Goal: Task Accomplishment & Management: Complete application form

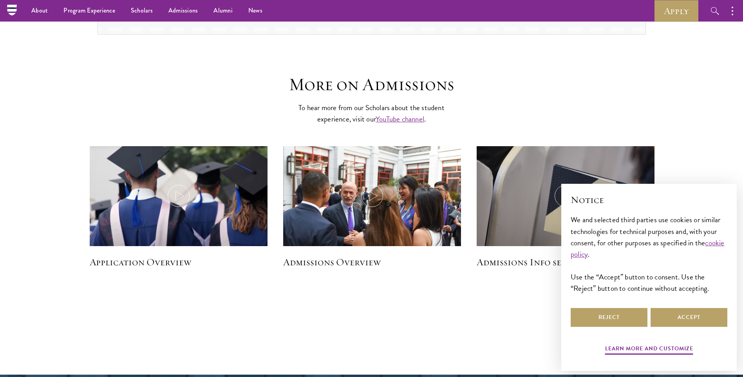
scroll to position [1023, 0]
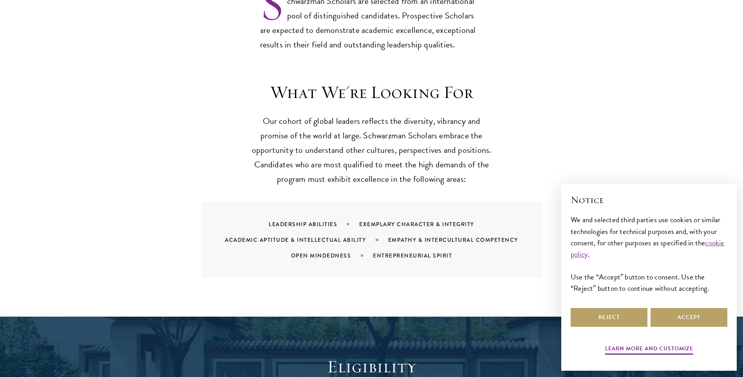
scroll to position [744, 0]
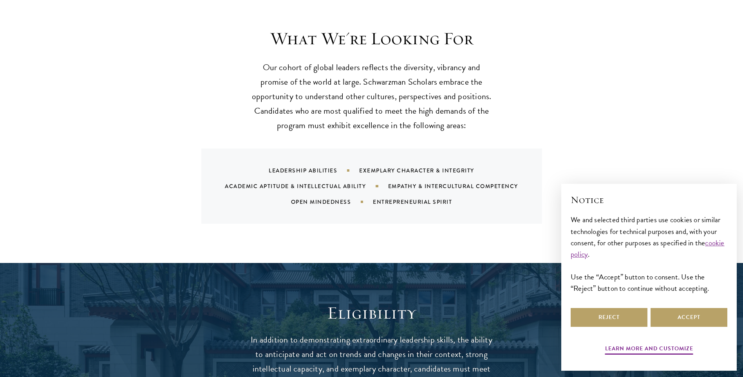
click at [415, 198] on div "Entrepreneurial Spirit" at bounding box center [422, 202] width 99 height 8
click at [613, 318] on button "Reject" at bounding box center [608, 317] width 77 height 19
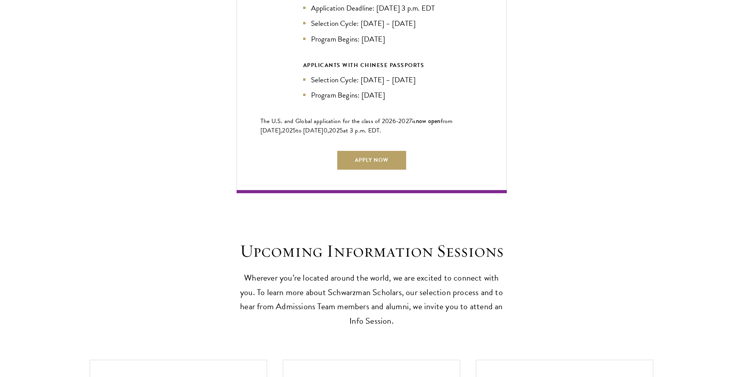
scroll to position [1840, 0]
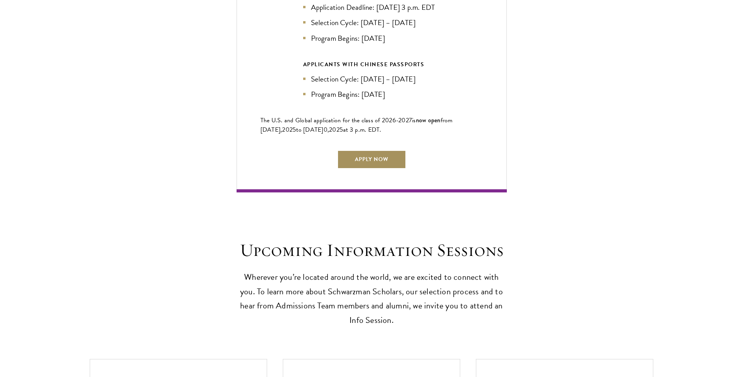
click at [365, 153] on link "Apply Now" at bounding box center [371, 159] width 69 height 19
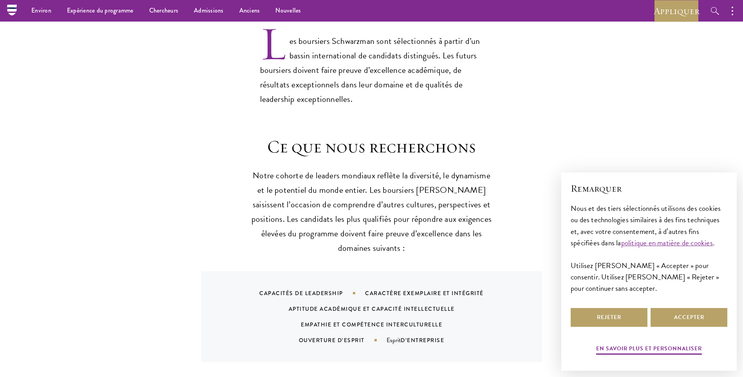
scroll to position [665, 0]
click at [606, 320] on button "Rejeter" at bounding box center [608, 317] width 77 height 19
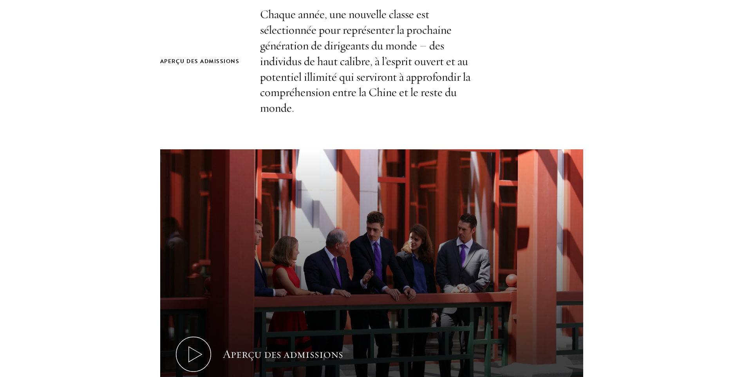
scroll to position [352, 0]
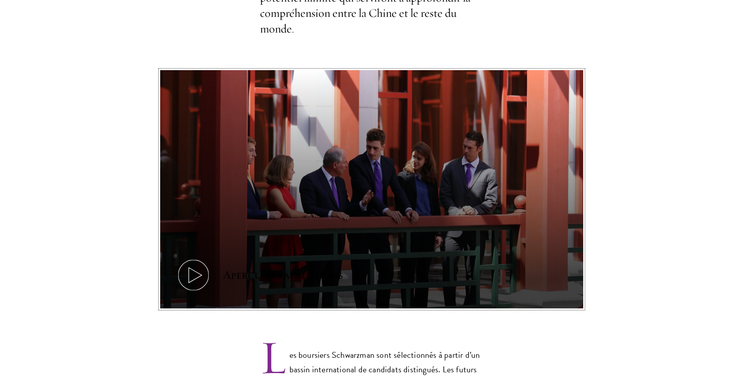
click at [197, 271] on icon at bounding box center [193, 274] width 35 height 35
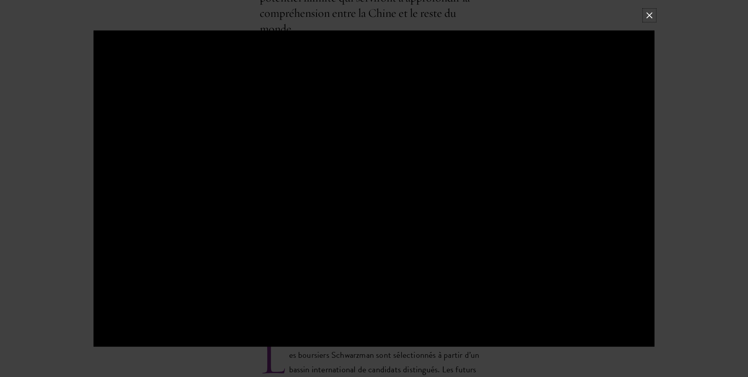
drag, startPoint x: 652, startPoint y: 14, endPoint x: 646, endPoint y: 22, distance: 9.8
click at [652, 14] on button at bounding box center [650, 15] width 10 height 10
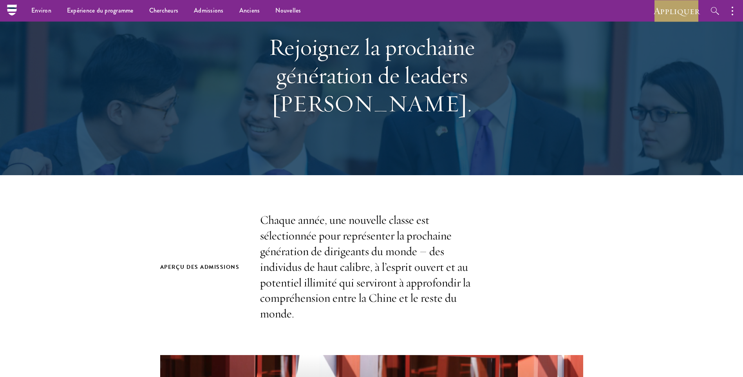
scroll to position [0, 0]
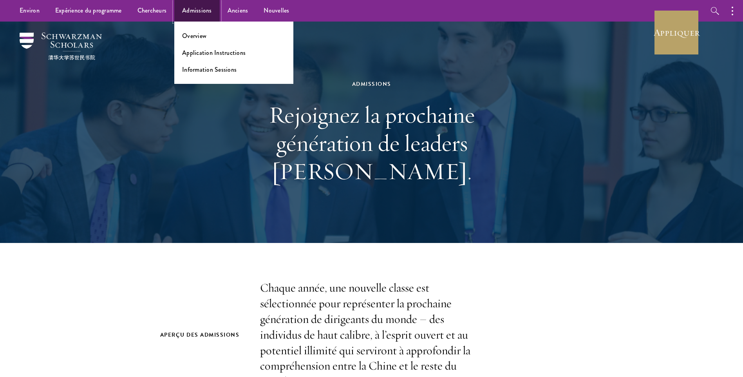
click at [186, 13] on link "Admissions" at bounding box center [196, 11] width 45 height 22
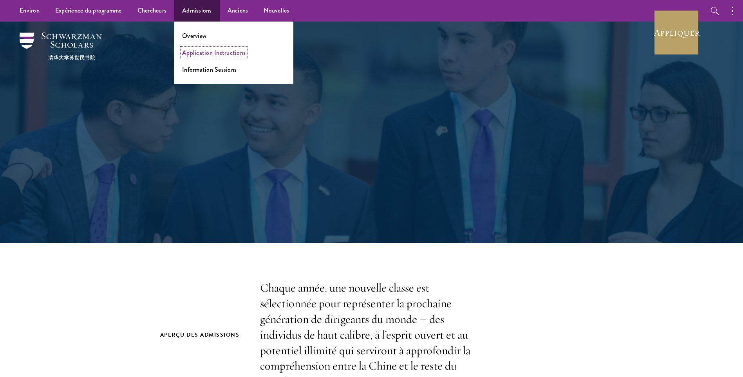
click at [199, 52] on link "Application Instructions" at bounding box center [213, 52] width 63 height 9
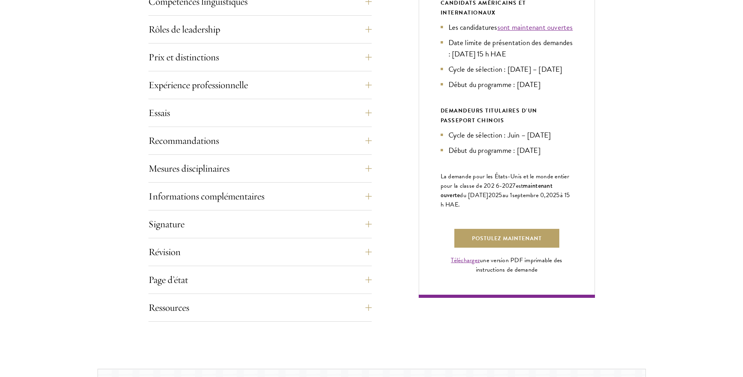
scroll to position [470, 0]
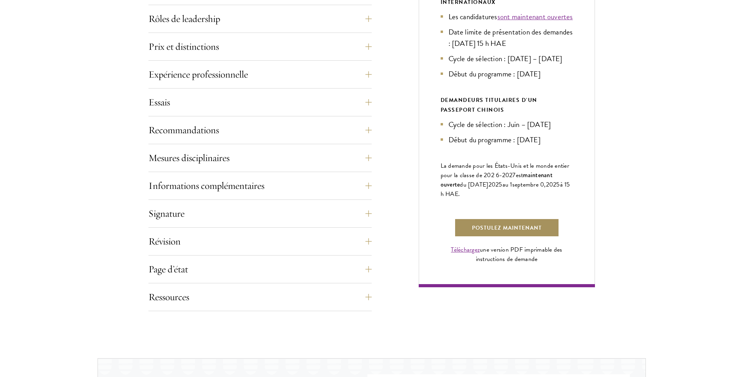
click at [487, 237] on link "Postulez maintenant" at bounding box center [506, 227] width 105 height 19
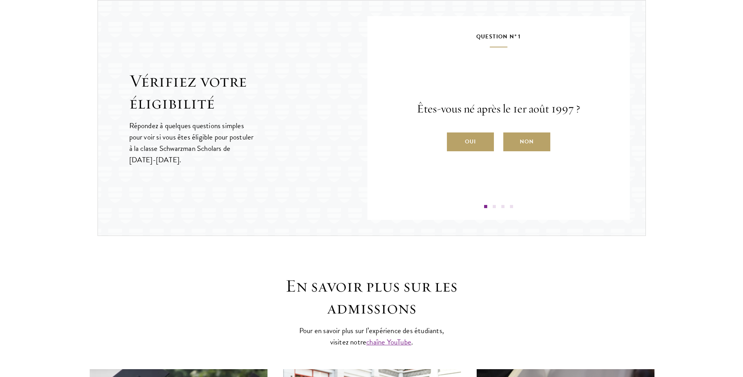
scroll to position [822, 0]
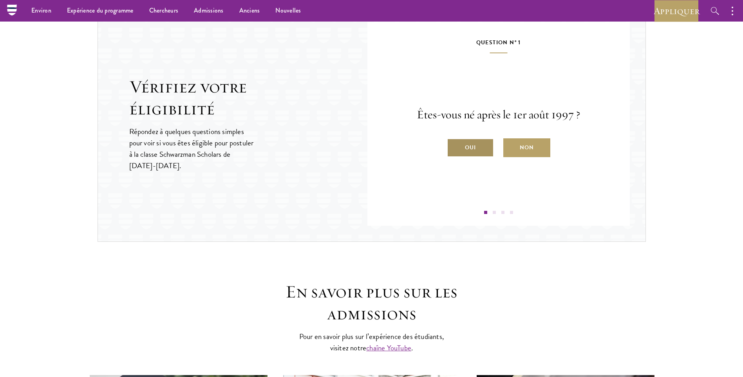
click at [481, 144] on label "Oui" at bounding box center [470, 147] width 47 height 19
click at [454, 144] on input "Oui" at bounding box center [450, 142] width 7 height 7
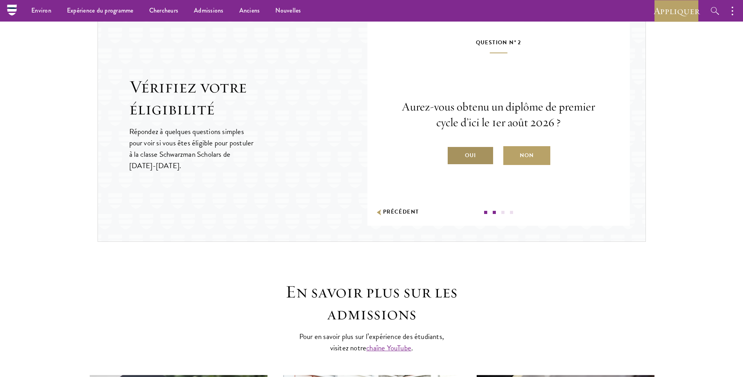
click at [467, 156] on font "Oui" at bounding box center [470, 155] width 11 height 10
click at [454, 154] on input "Oui" at bounding box center [450, 150] width 7 height 7
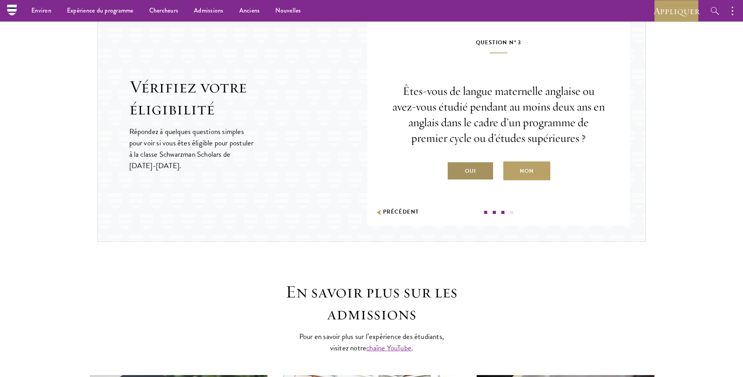
click at [461, 167] on label "Oui" at bounding box center [470, 170] width 47 height 19
click at [454, 167] on input "Oui" at bounding box center [450, 165] width 7 height 7
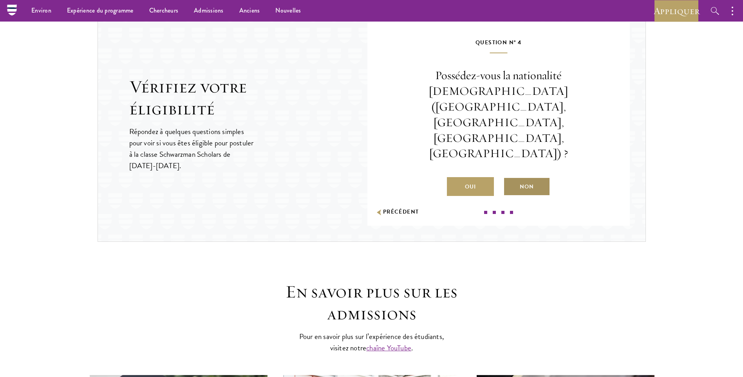
click at [520, 182] on font "Non" at bounding box center [526, 187] width 14 height 10
click at [510, 178] on input "Non" at bounding box center [506, 181] width 7 height 7
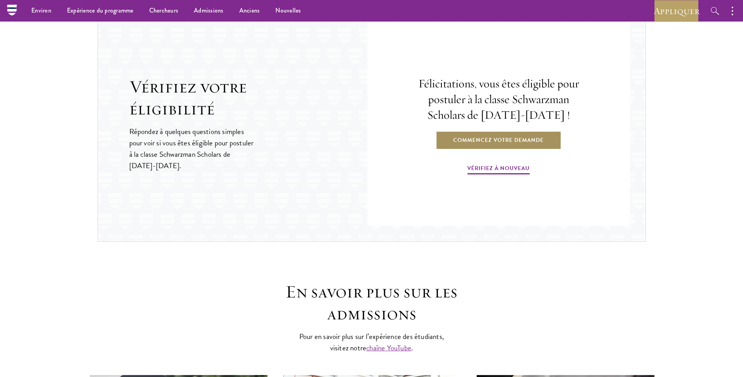
click at [475, 135] on link "Commencez votre demande" at bounding box center [498, 139] width 126 height 19
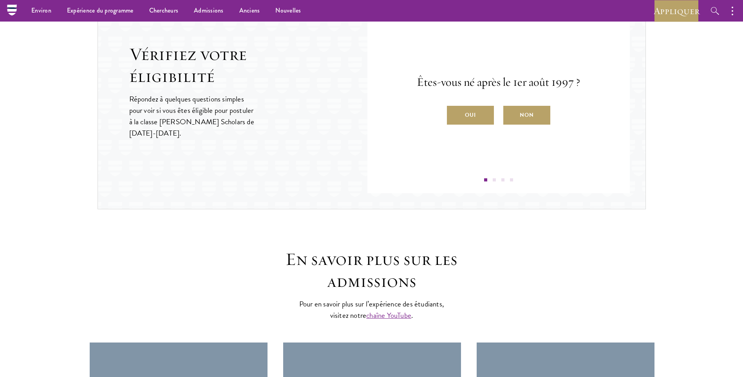
scroll to position [800, 0]
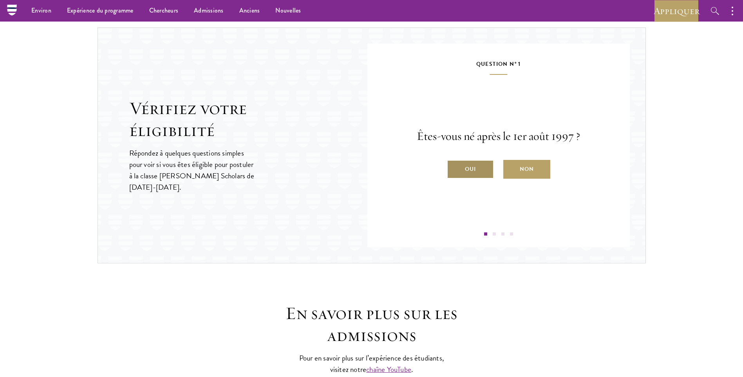
click at [465, 174] on font "Oui" at bounding box center [470, 169] width 11 height 10
click at [454, 168] on input "Oui" at bounding box center [450, 163] width 7 height 7
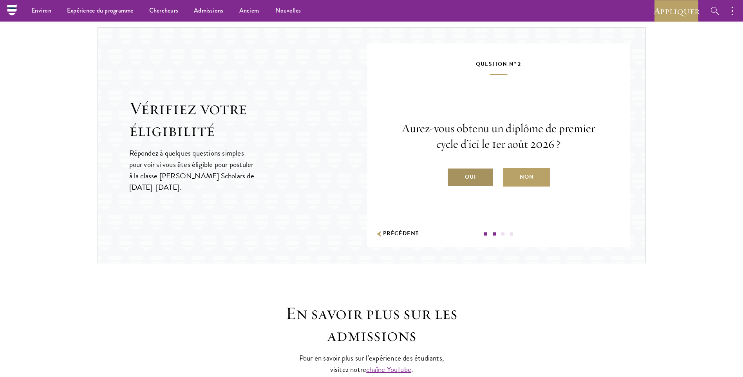
click at [465, 181] on label "Oui" at bounding box center [470, 177] width 47 height 19
click at [454, 175] on input "Oui" at bounding box center [450, 171] width 7 height 7
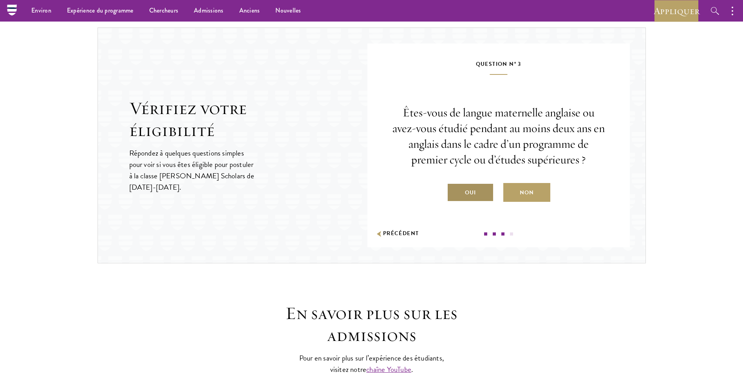
click at [470, 195] on label "Oui" at bounding box center [470, 192] width 47 height 19
click at [454, 191] on input "Oui" at bounding box center [450, 187] width 7 height 7
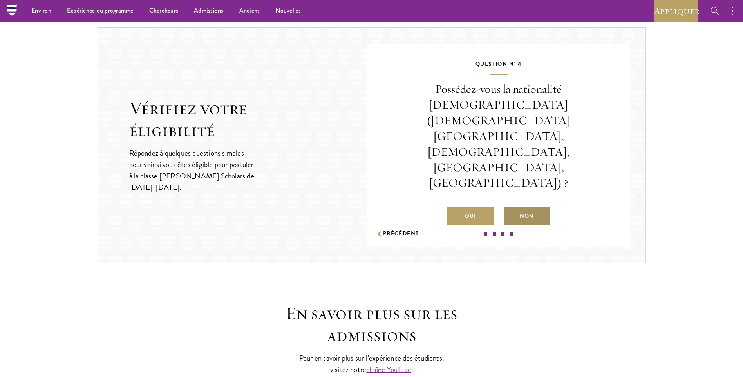
click at [521, 211] on font "Non" at bounding box center [526, 216] width 14 height 10
click at [510, 207] on input "Non" at bounding box center [506, 210] width 7 height 7
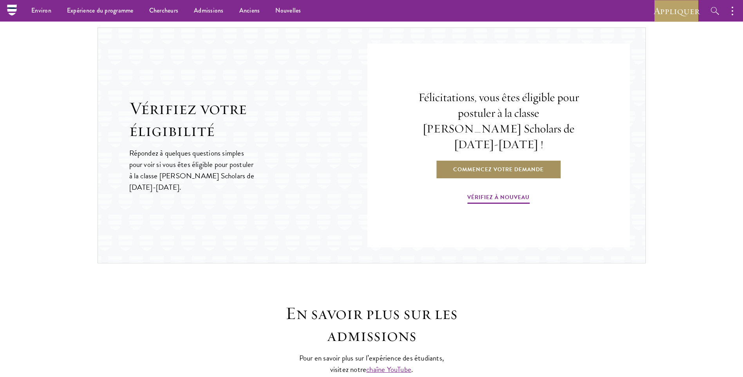
click at [496, 172] on link "Commencez votre demande" at bounding box center [498, 169] width 126 height 19
